Goal: Check status: Check status

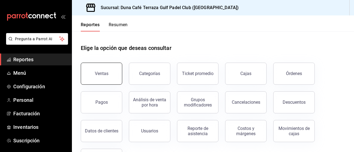
click at [109, 77] on button "Ventas" at bounding box center [102, 74] width 42 height 22
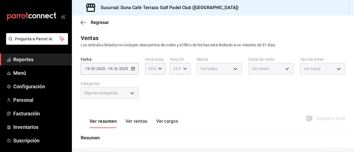
click at [113, 73] on div "[DATE] [DATE] - [DATE] [DATE]" at bounding box center [110, 69] width 58 height 12
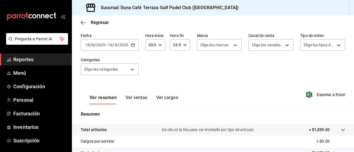
scroll to position [21, 0]
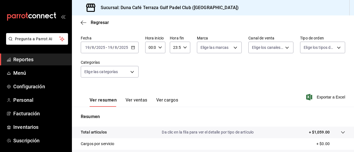
click at [118, 46] on span "/" at bounding box center [118, 47] width 2 height 4
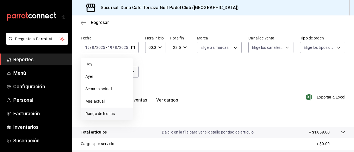
click at [97, 113] on span "Rango de fechas" at bounding box center [107, 114] width 43 height 6
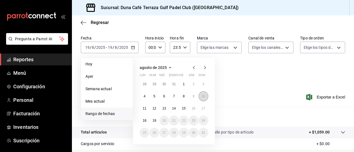
click at [204, 99] on button "10" at bounding box center [204, 97] width 10 height 10
click at [206, 95] on button "10" at bounding box center [204, 97] width 10 height 10
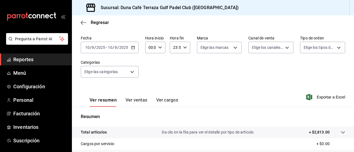
scroll to position [38, 0]
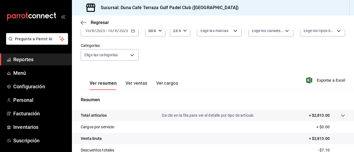
click at [137, 87] on button "Ver ventas" at bounding box center [137, 85] width 22 height 9
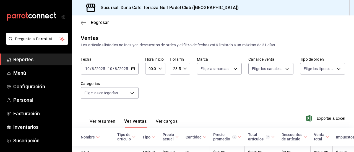
click at [100, 123] on button "Ver resumen" at bounding box center [103, 123] width 26 height 9
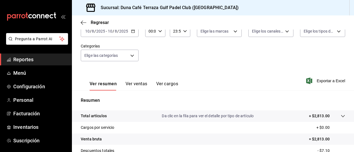
scroll to position [37, 0]
click at [137, 83] on button "Ver ventas" at bounding box center [137, 86] width 22 height 9
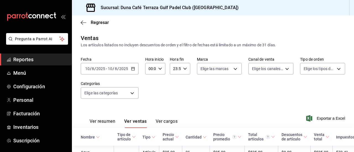
click at [122, 67] on input "2025" at bounding box center [123, 69] width 9 height 4
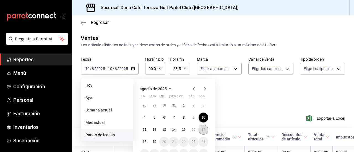
click at [204, 131] on abbr "17" at bounding box center [204, 130] width 4 height 4
click at [205, 130] on abbr "17" at bounding box center [204, 130] width 4 height 4
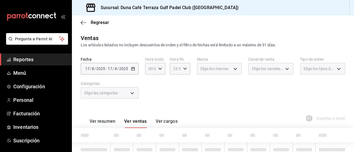
scroll to position [46, 0]
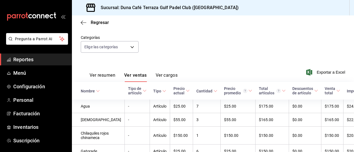
click at [102, 77] on button "Ver resumen" at bounding box center [103, 77] width 26 height 9
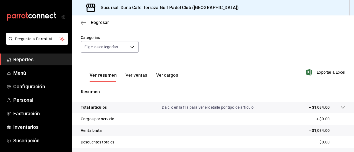
click at [139, 74] on button "Ver ventas" at bounding box center [137, 77] width 22 height 9
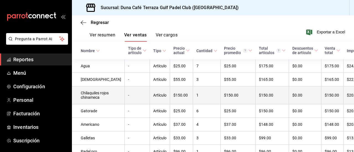
scroll to position [86, 0]
